Goal: Information Seeking & Learning: Learn about a topic

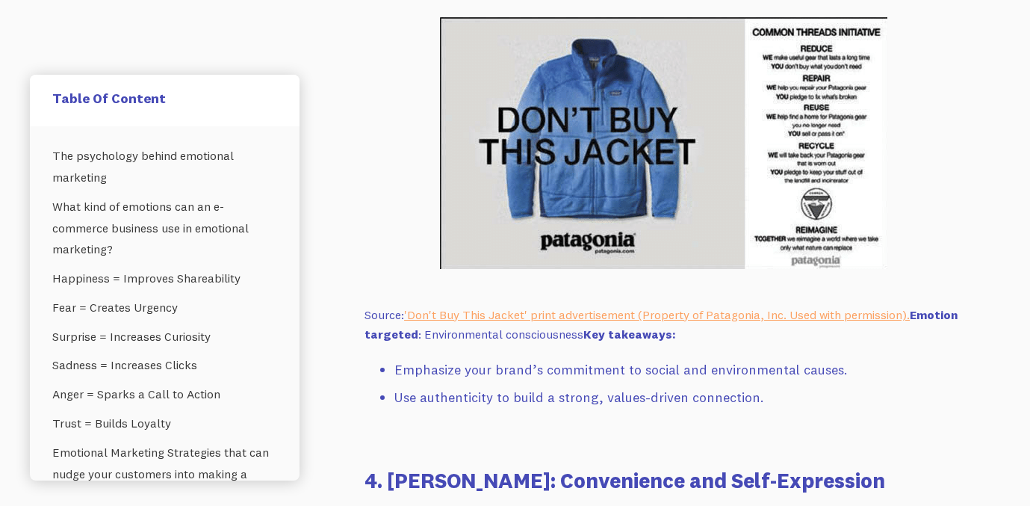
scroll to position [8702, 0]
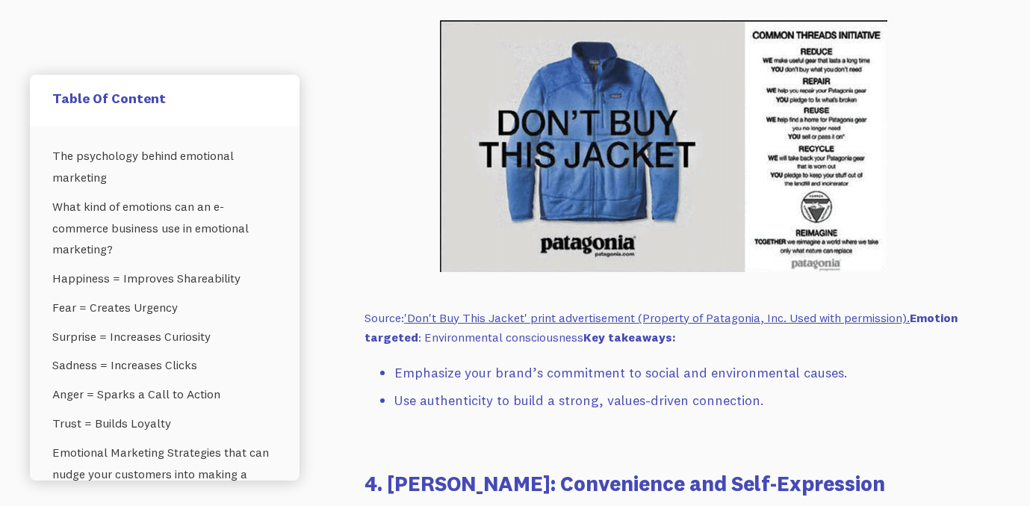
click at [497, 318] on link "'Don't Buy This Jacket' print advertisement (Property of Patagonia, Inc. Used w…" at bounding box center [657, 317] width 506 height 15
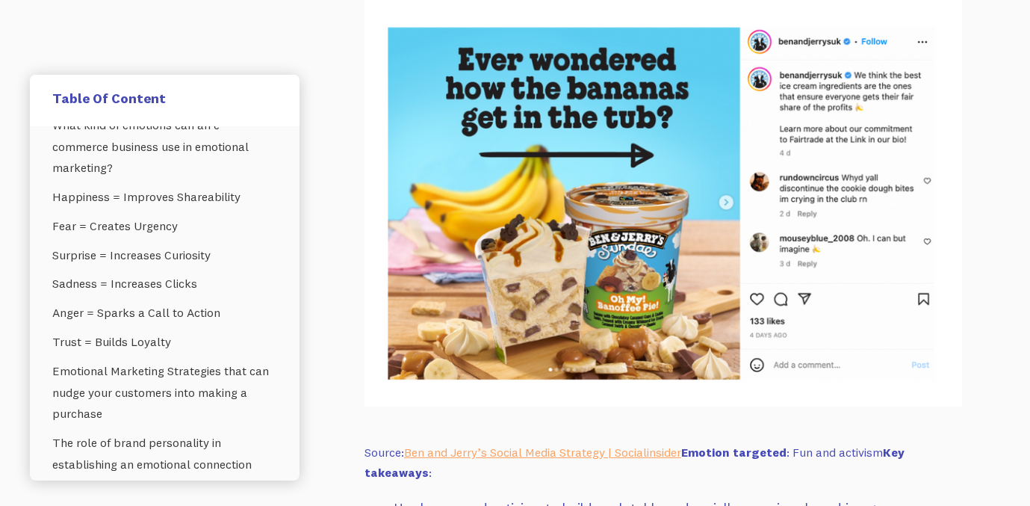
scroll to position [10424, 0]
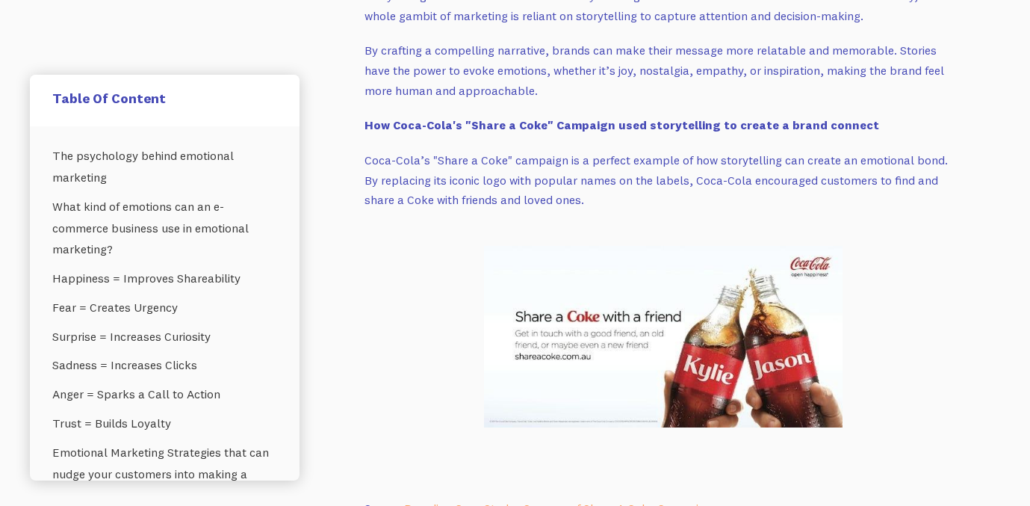
scroll to position [603, 0]
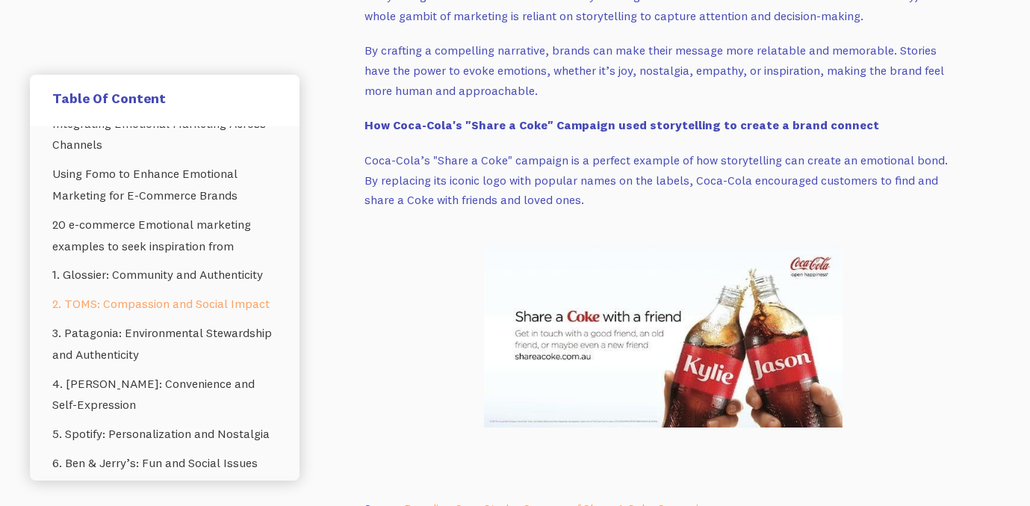
click at [185, 305] on link "2. TOMS: Compassion and Social Impact" at bounding box center [164, 304] width 225 height 29
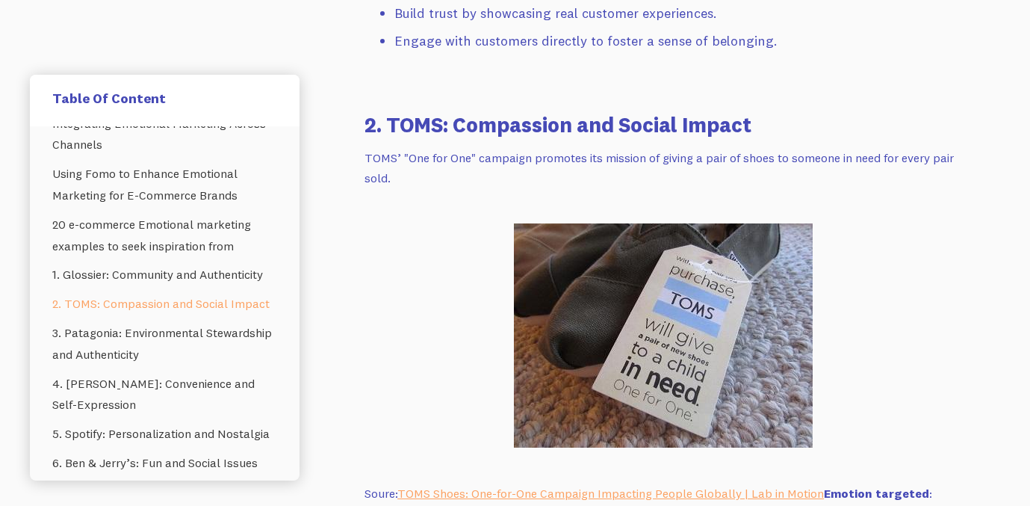
scroll to position [8035, 0]
